Goal: Check status: Check status

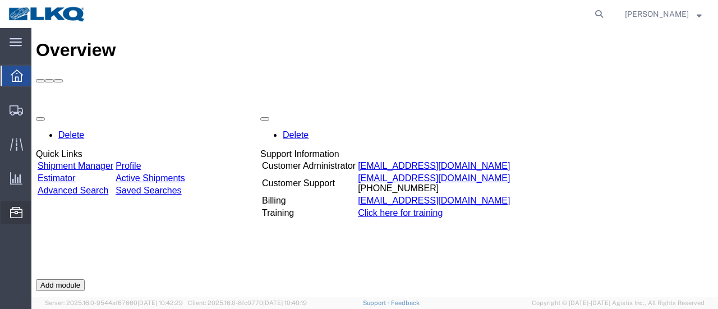
click at [0, 0] on span "Location Appointment" at bounding box center [0, 0] width 0 height 0
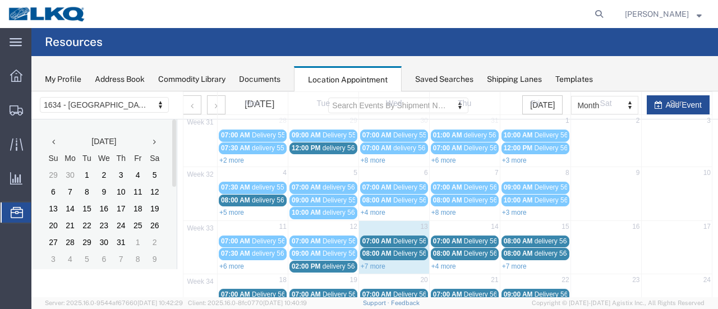
scroll to position [112, 0]
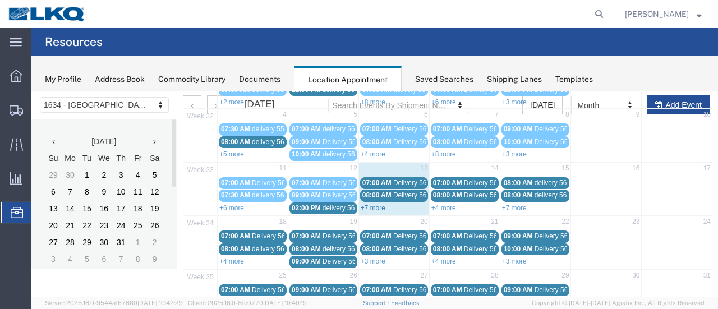
click at [373, 204] on link "+7 more" at bounding box center [373, 208] width 25 height 8
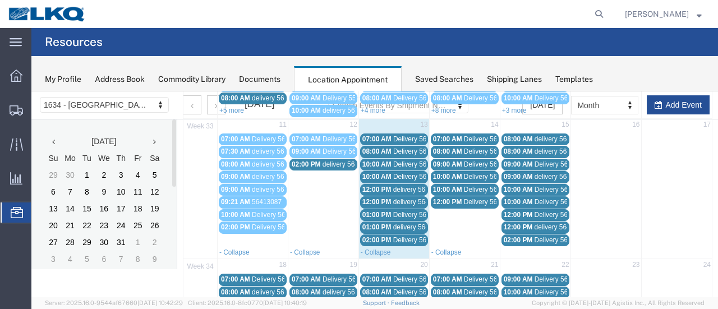
scroll to position [168, 0]
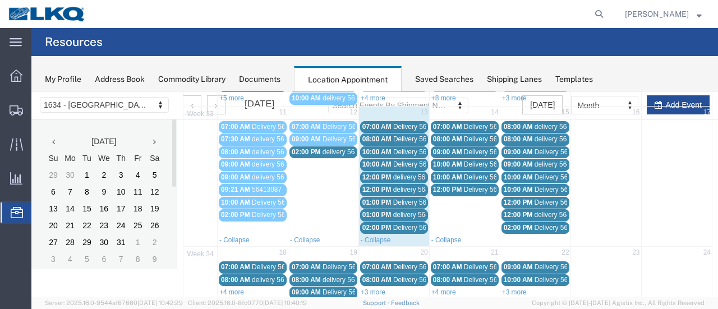
click at [402, 224] on span "Delivery 56137951" at bounding box center [421, 228] width 56 height 8
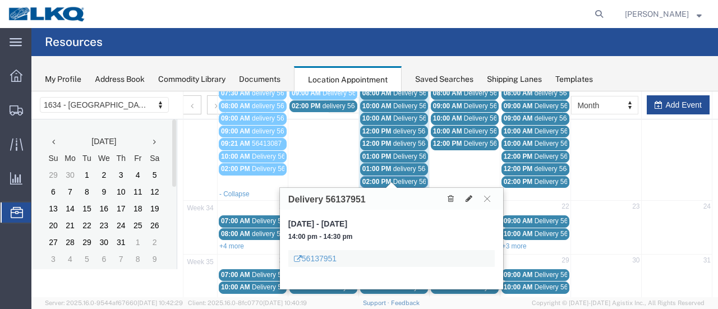
scroll to position [224, 0]
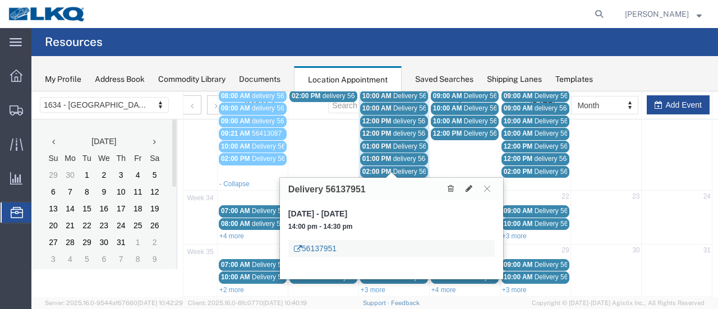
click at [320, 250] on link "56137951" at bounding box center [315, 248] width 43 height 11
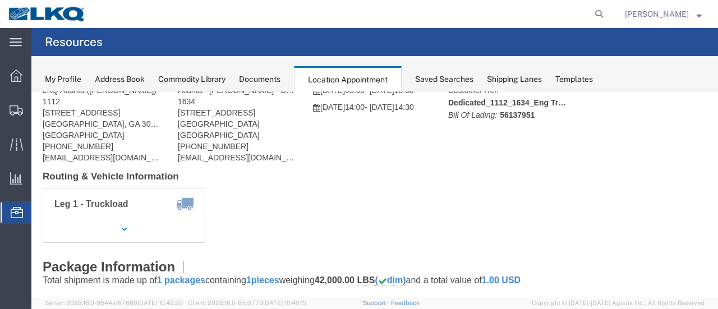
scroll to position [0, 0]
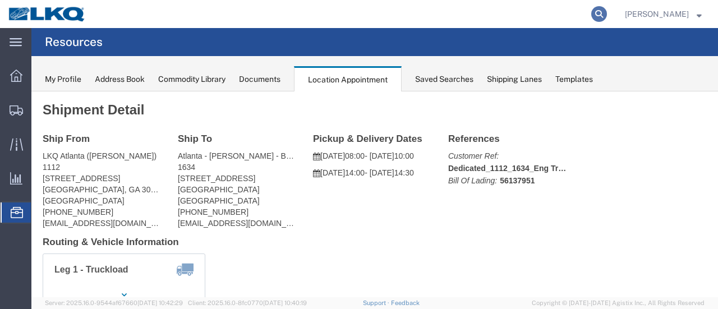
click at [607, 14] on icon at bounding box center [599, 14] width 16 height 16
click at [435, 16] on input "search" at bounding box center [420, 14] width 341 height 27
type input "56137951"
